Goal: Task Accomplishment & Management: Manage account settings

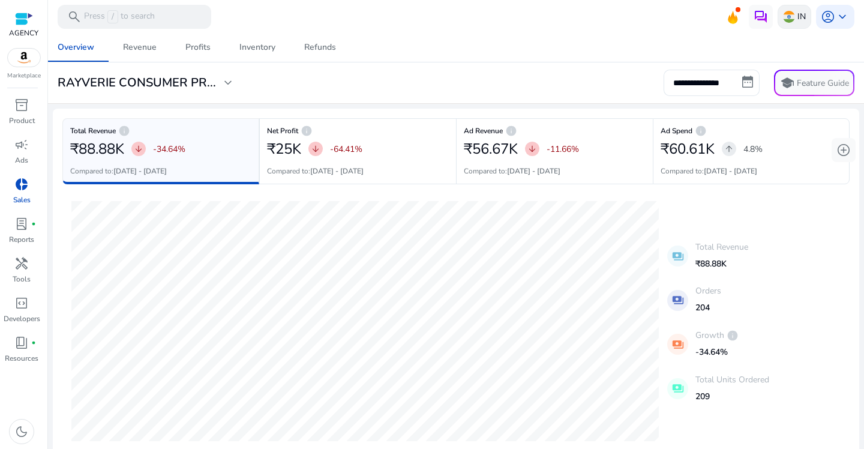
click at [788, 14] on img at bounding box center [789, 17] width 12 height 12
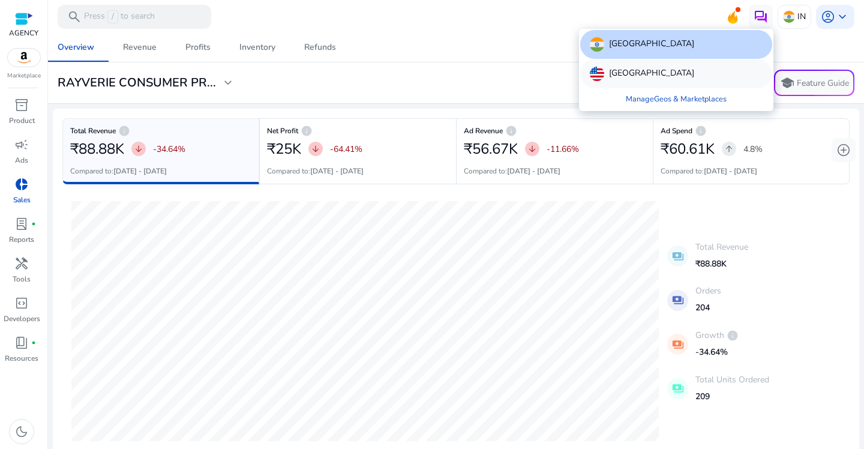
click at [634, 80] on p "[GEOGRAPHIC_DATA]" at bounding box center [651, 74] width 85 height 14
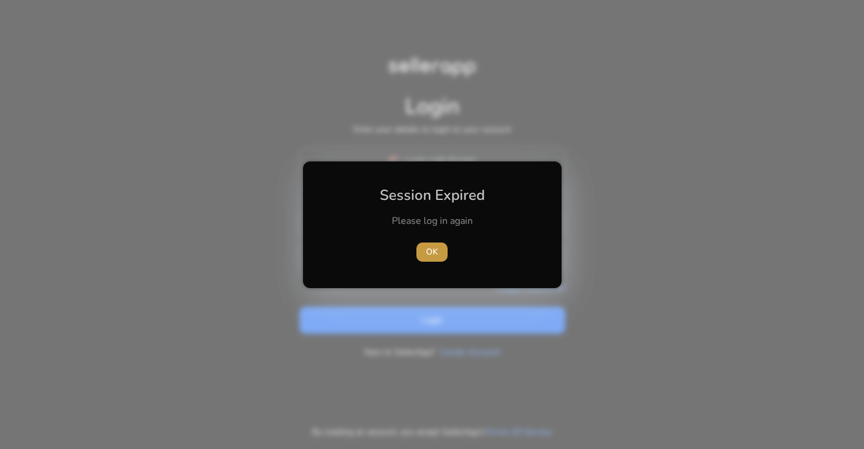
click at [436, 250] on span "OK" at bounding box center [432, 251] width 12 height 13
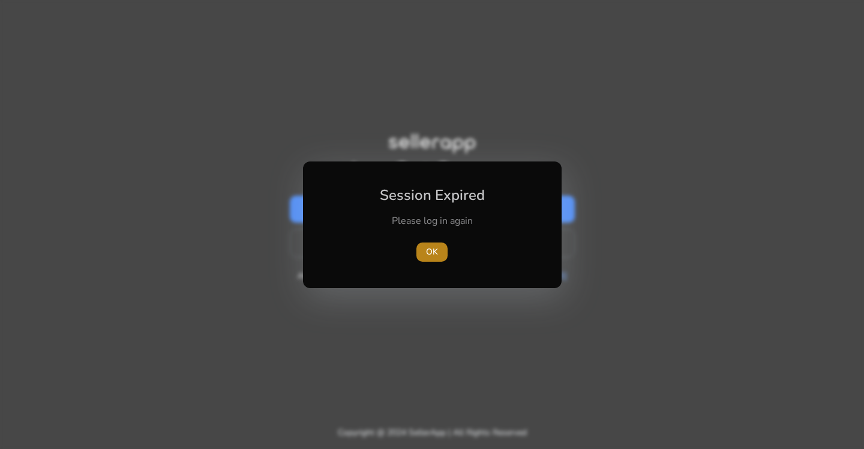
click at [435, 254] on span "OK" at bounding box center [432, 251] width 12 height 13
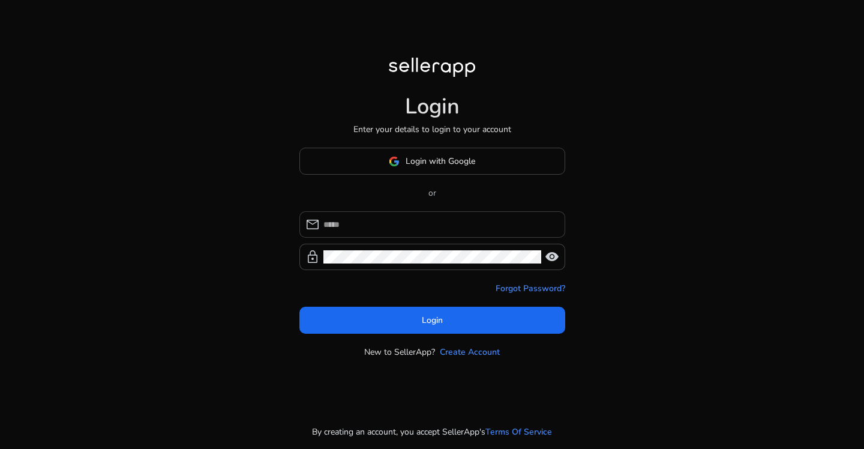
click at [404, 218] on input at bounding box center [439, 224] width 232 height 13
type input "**********"
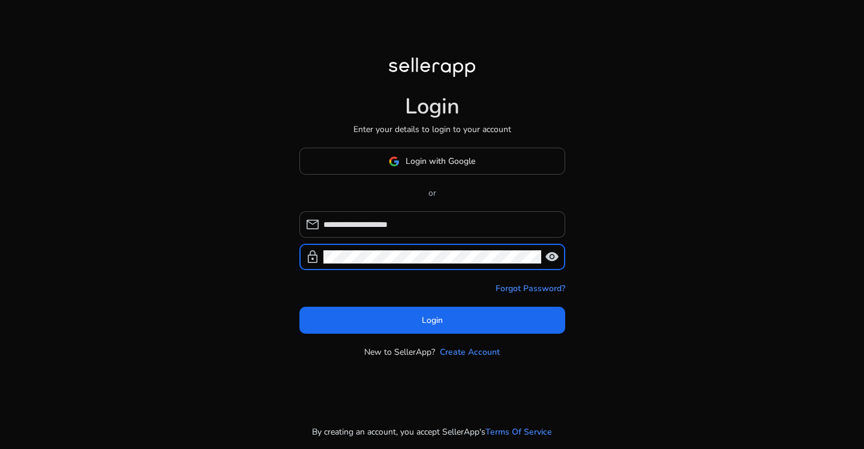
click button "Login" at bounding box center [432, 320] width 266 height 27
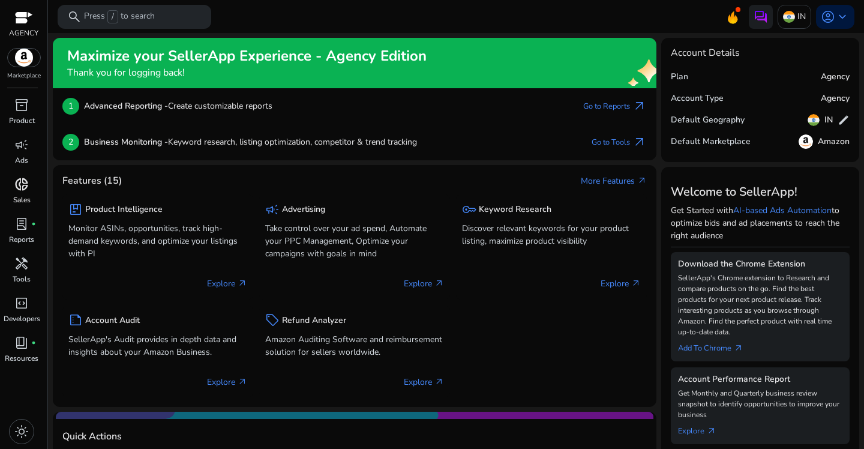
click at [26, 189] on span "donut_small" at bounding box center [21, 184] width 14 height 14
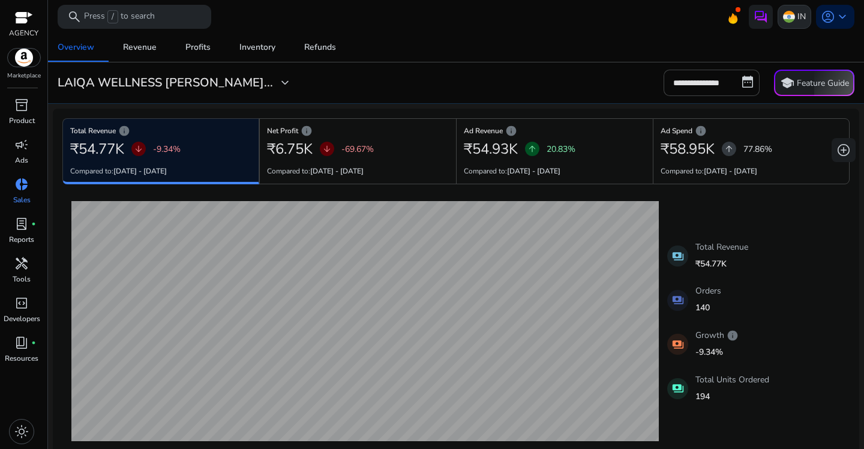
click at [786, 20] on img at bounding box center [789, 17] width 12 height 12
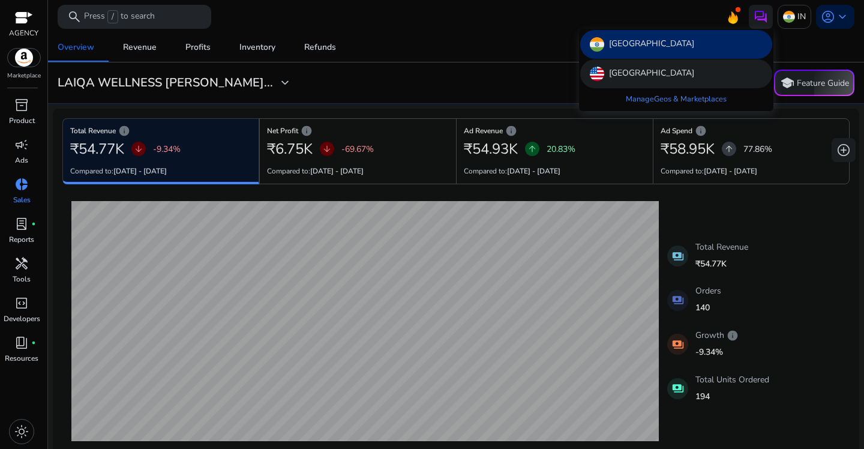
click at [647, 73] on p "[GEOGRAPHIC_DATA]" at bounding box center [651, 74] width 85 height 14
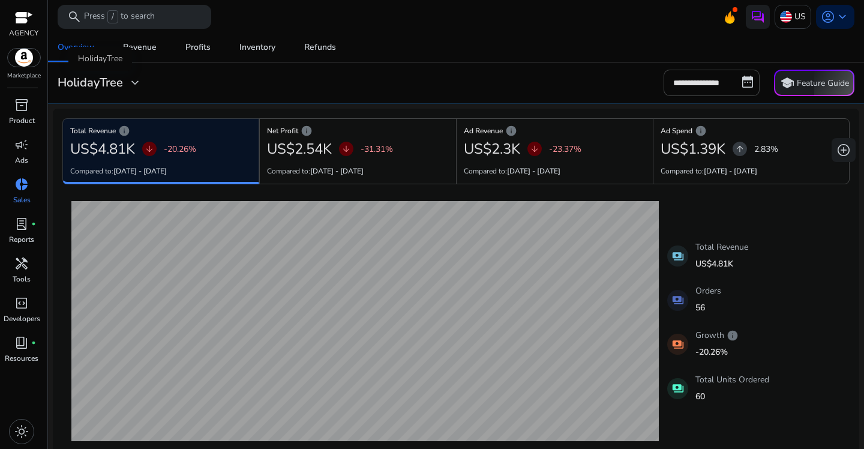
click at [97, 81] on h3 "HolidayTree" at bounding box center [90, 83] width 65 height 14
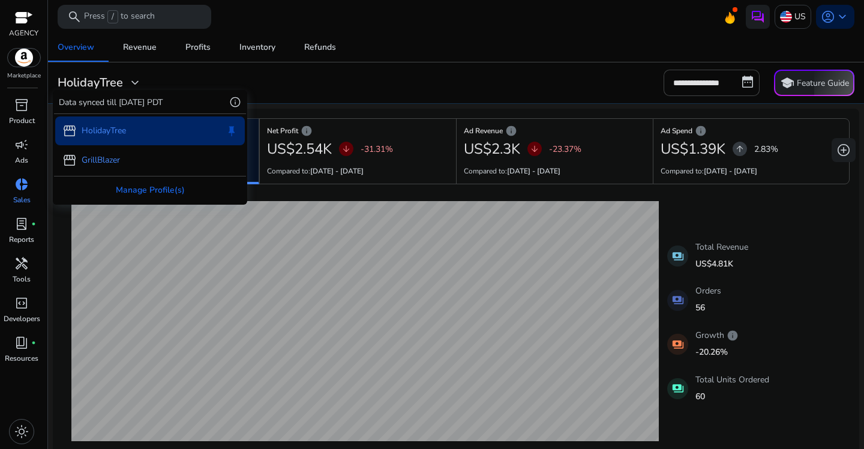
click at [120, 158] on p "GrillBlazer" at bounding box center [101, 160] width 38 height 13
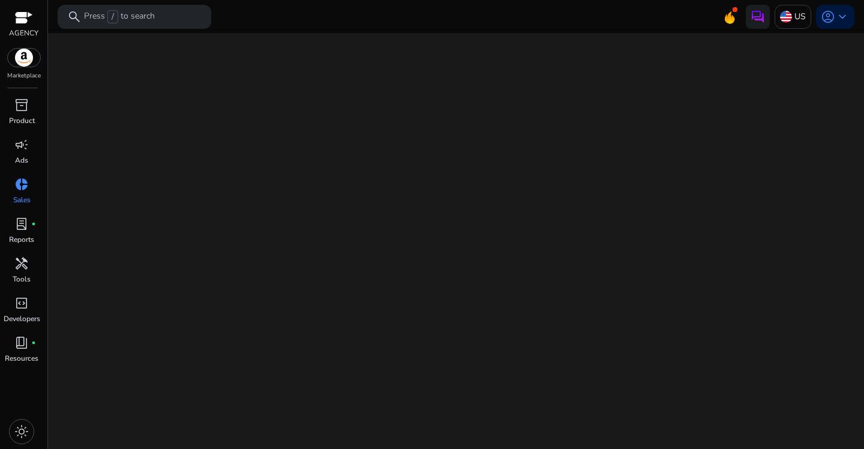
select select "*"
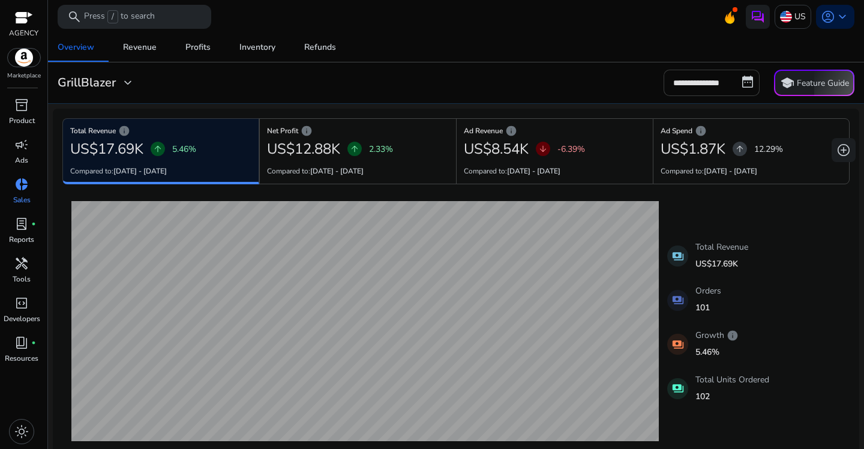
click at [709, 78] on input "**********" at bounding box center [712, 83] width 96 height 26
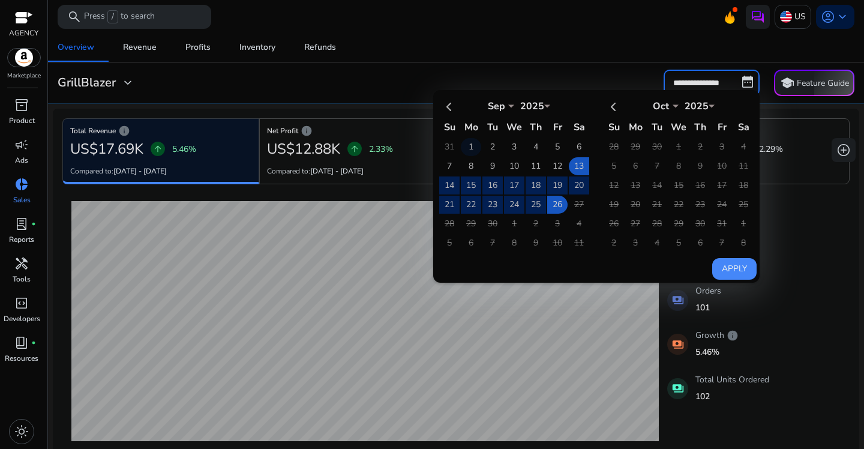
click at [471, 147] on td "1" at bounding box center [471, 147] width 20 height 18
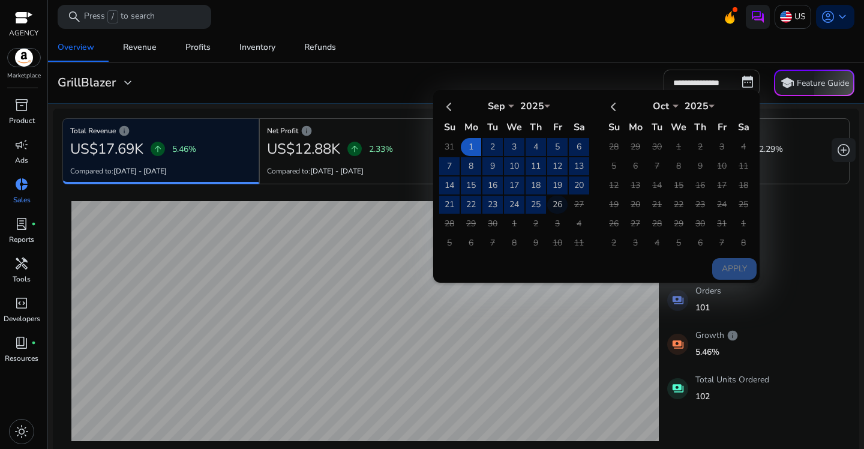
click at [559, 204] on td "26" at bounding box center [557, 205] width 20 height 18
click at [740, 271] on button "Apply" at bounding box center [734, 269] width 44 height 22
type input "**********"
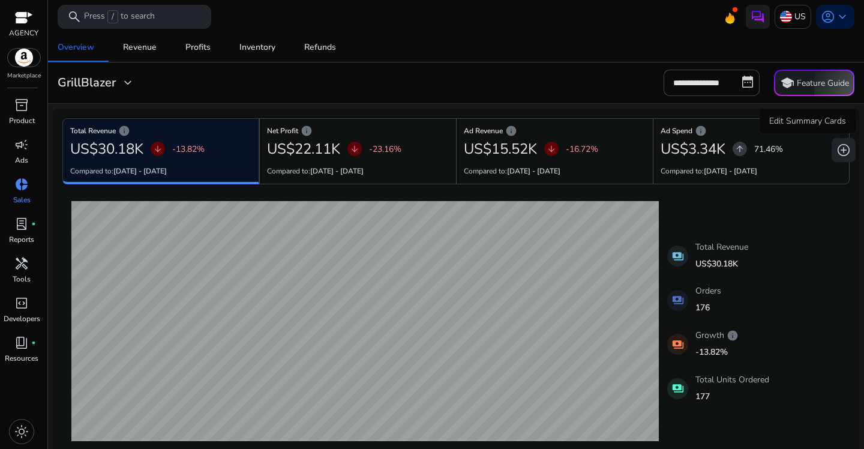
click at [839, 150] on span "add_circle" at bounding box center [843, 150] width 14 height 14
click at [844, 149] on span "add_circle" at bounding box center [843, 150] width 14 height 14
click at [546, 83] on div "**********" at bounding box center [456, 83] width 806 height 26
